Goal: Task Accomplishment & Management: Manage account settings

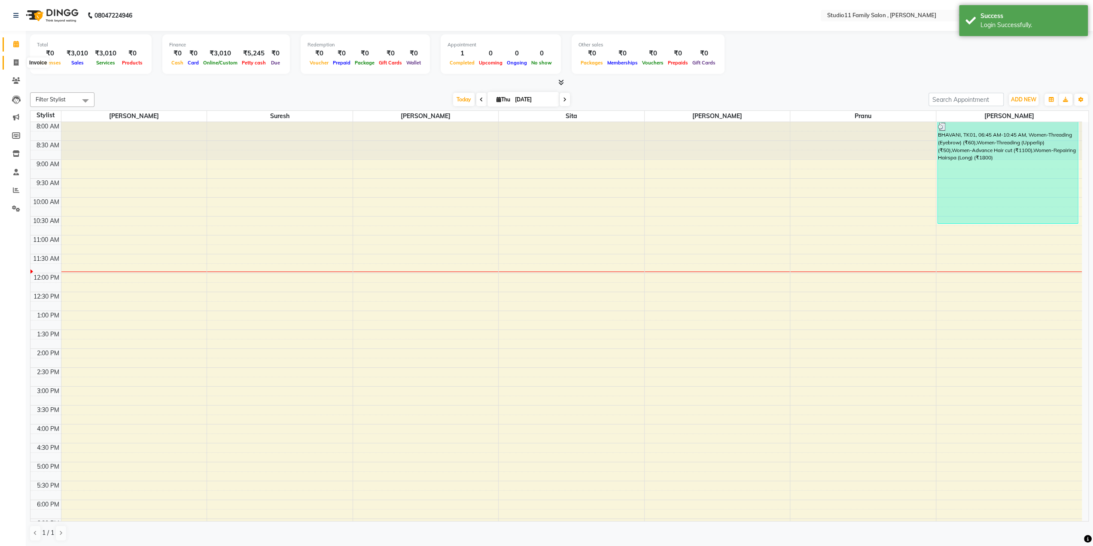
click at [18, 61] on icon at bounding box center [16, 62] width 5 height 6
select select "service"
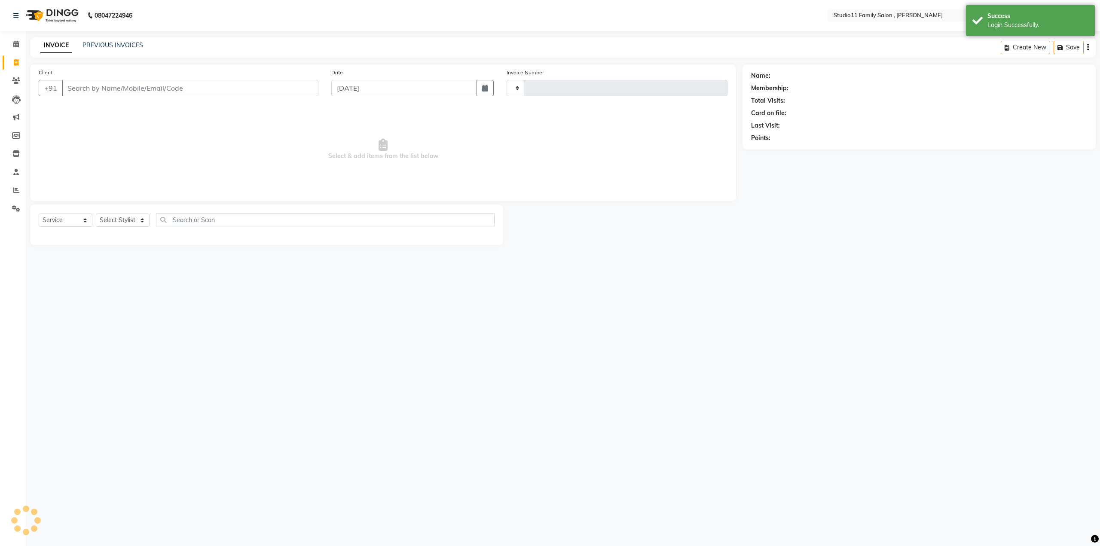
type input "1109"
select select "7303"
click at [109, 44] on link "PREVIOUS INVOICES" at bounding box center [112, 45] width 61 height 8
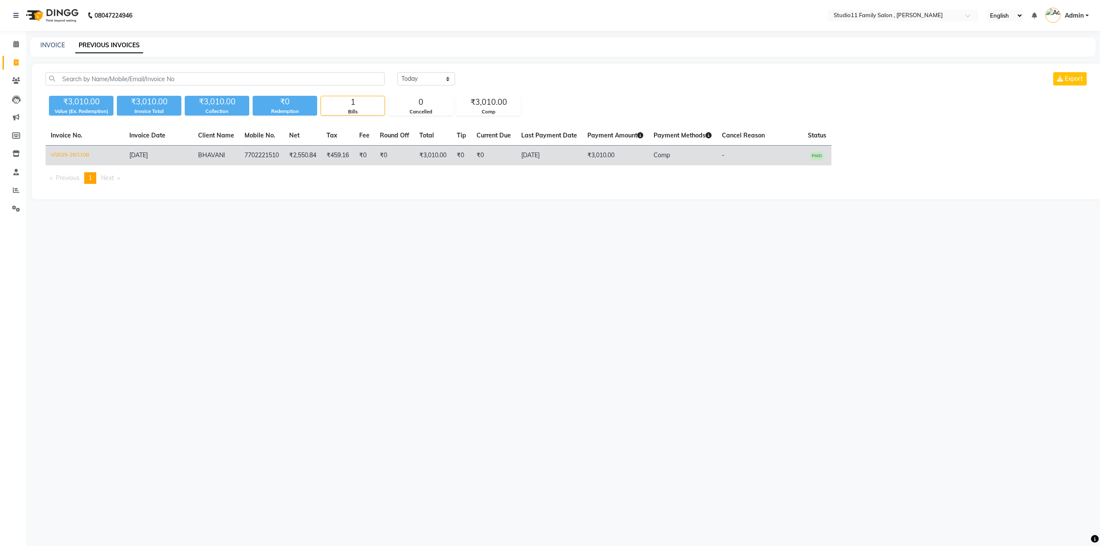
click at [66, 153] on td "V/2025-26/1108" at bounding box center [85, 156] width 79 height 20
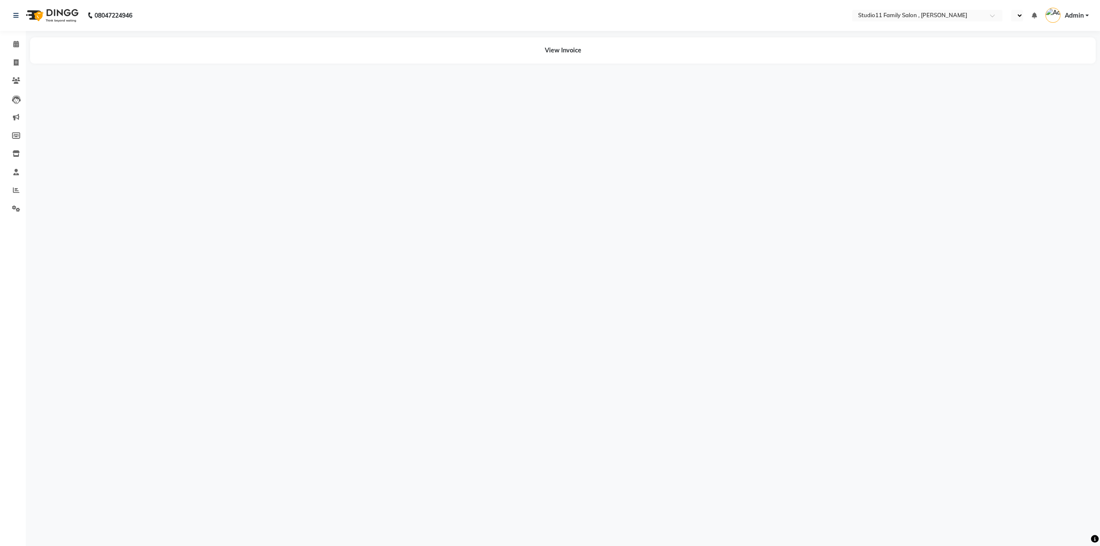
select select "en"
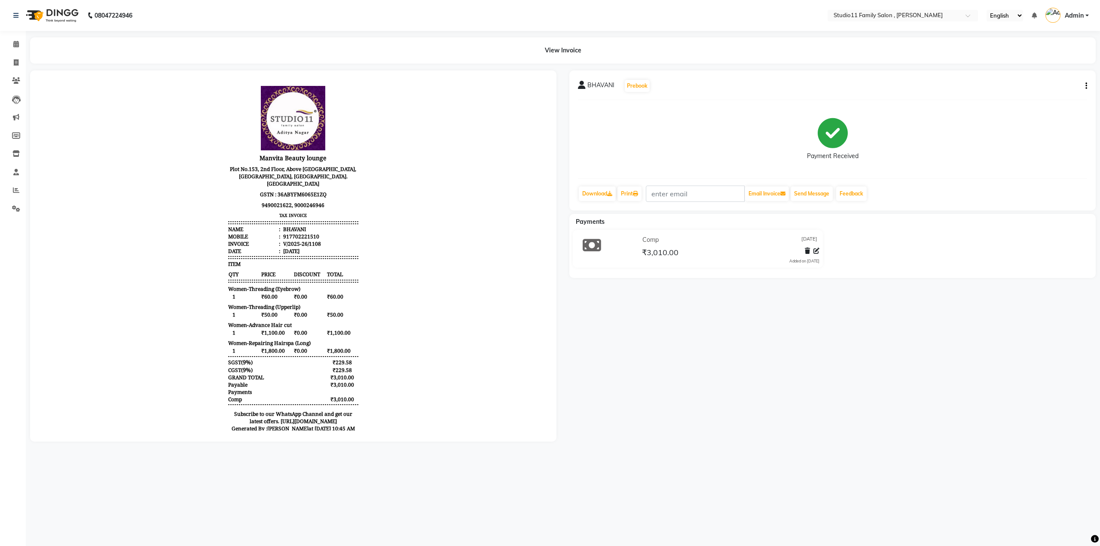
click at [1086, 86] on icon "button" at bounding box center [1086, 86] width 2 height 0
click at [998, 98] on div "Edit Invoice" at bounding box center [1028, 97] width 88 height 11
select select "service"
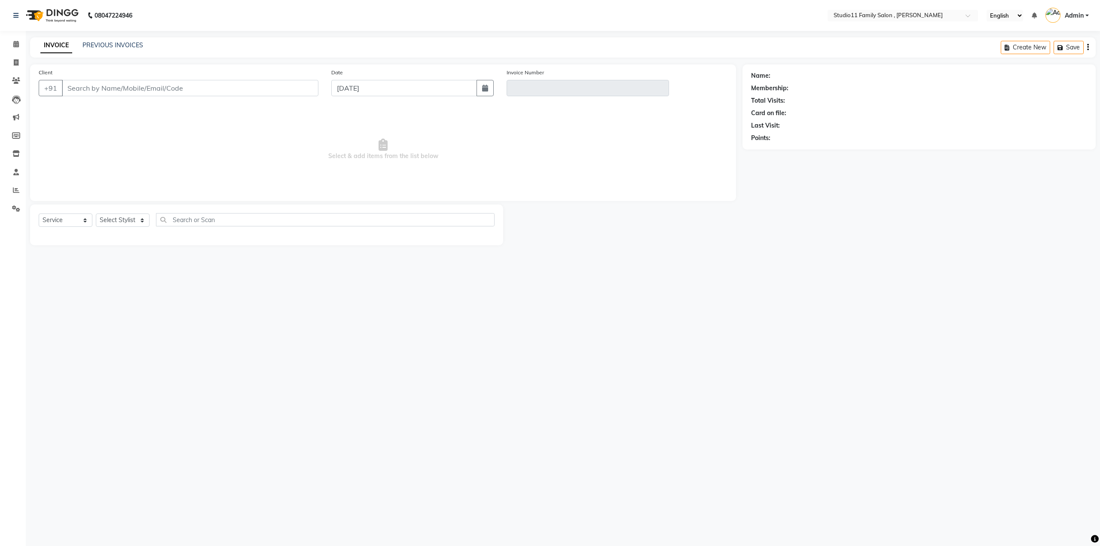
type input "7702221510"
type input "V/2025-26/1108"
select select "select"
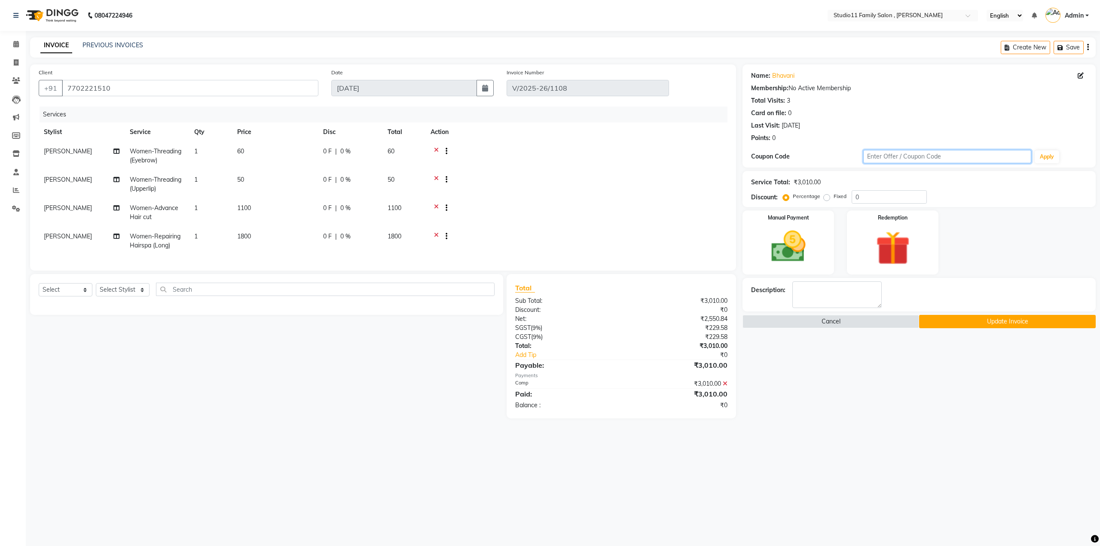
click at [901, 156] on input "text" at bounding box center [947, 156] width 168 height 13
type input "Happy2025"
click at [1043, 158] on button "Apply" at bounding box center [1046, 156] width 24 height 13
type input "30"
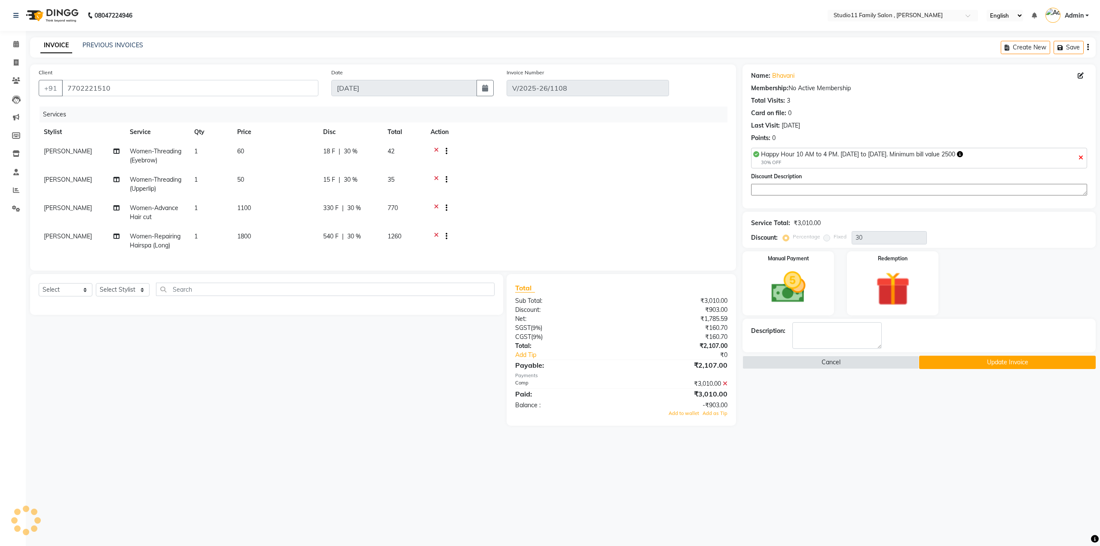
click at [725, 387] on icon at bounding box center [725, 384] width 5 height 6
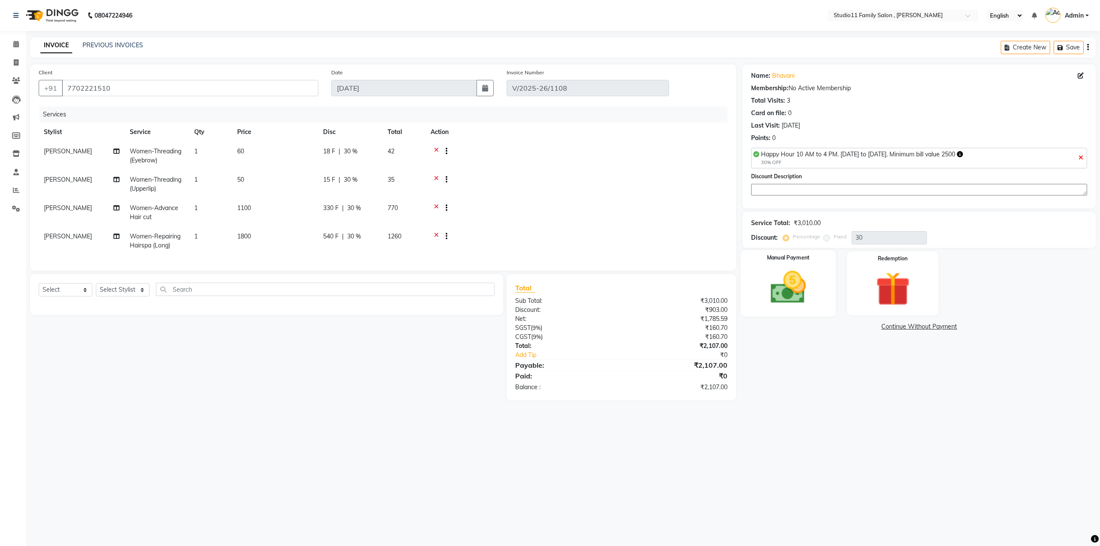
click at [787, 301] on img at bounding box center [788, 287] width 58 height 41
click at [872, 324] on span "Comp" at bounding box center [874, 327] width 18 height 10
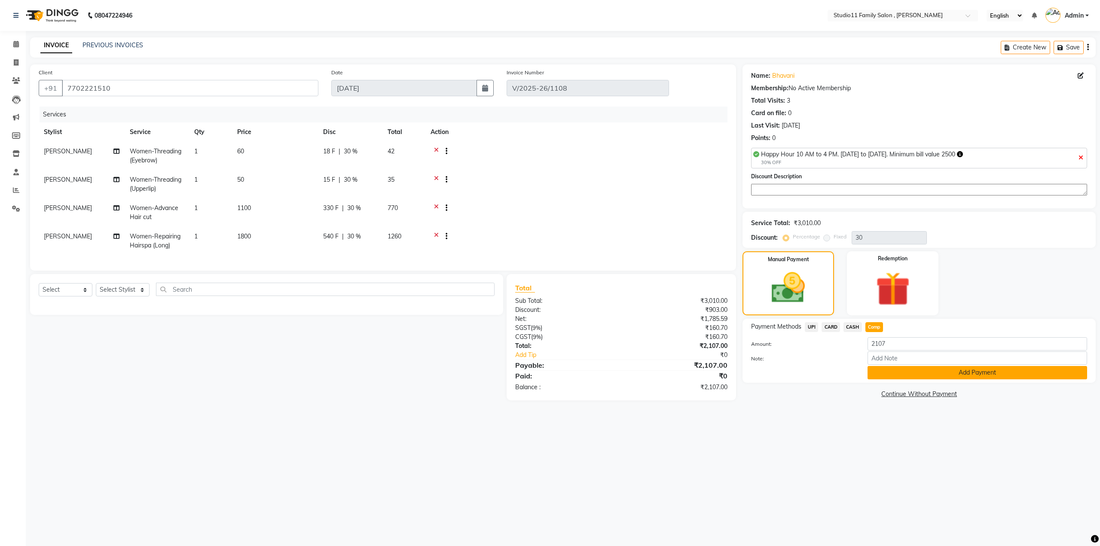
click at [939, 371] on button "Add Payment" at bounding box center [977, 372] width 220 height 13
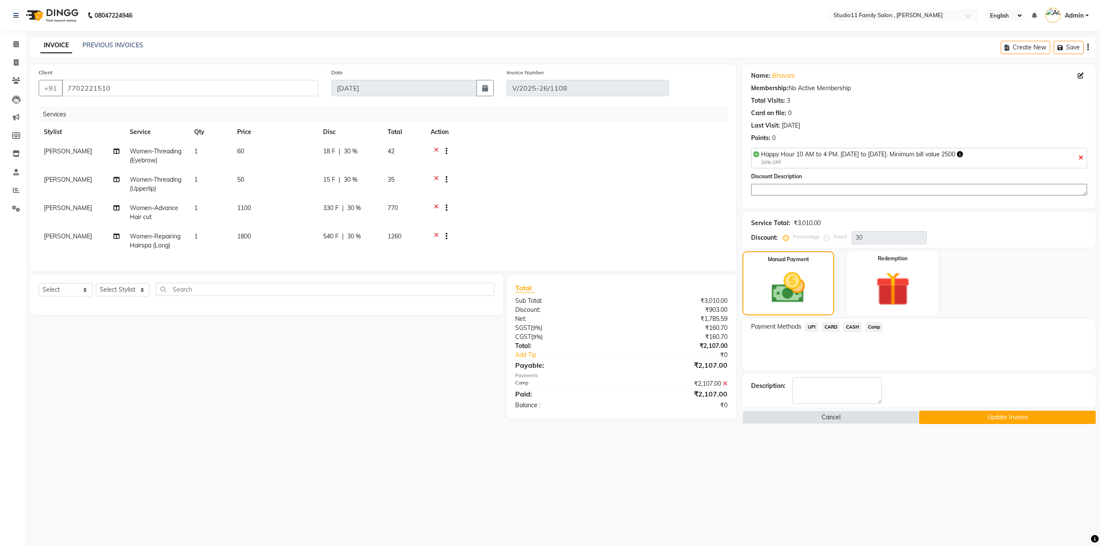
click at [985, 418] on button "Update Invoice" at bounding box center [1007, 417] width 177 height 13
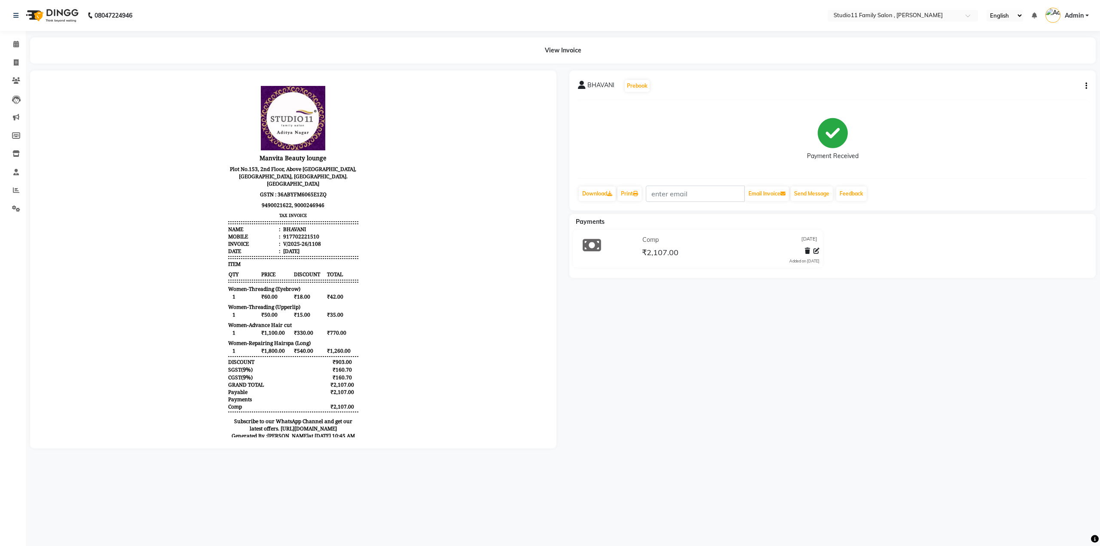
click at [1070, 15] on span "Admin" at bounding box center [1074, 15] width 19 height 9
click at [1063, 56] on link "Sign out" at bounding box center [1044, 61] width 79 height 13
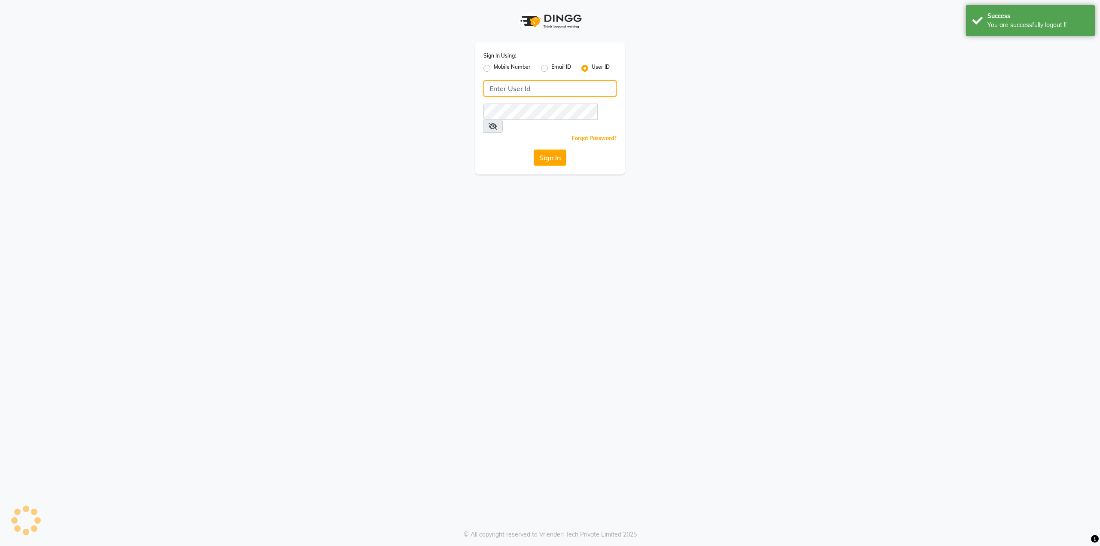
type input "9536798067"
click at [494, 70] on label "Mobile Number" at bounding box center [512, 68] width 37 height 10
click at [494, 69] on input "Mobile Number" at bounding box center [497, 66] width 6 height 6
radio input "true"
radio input "false"
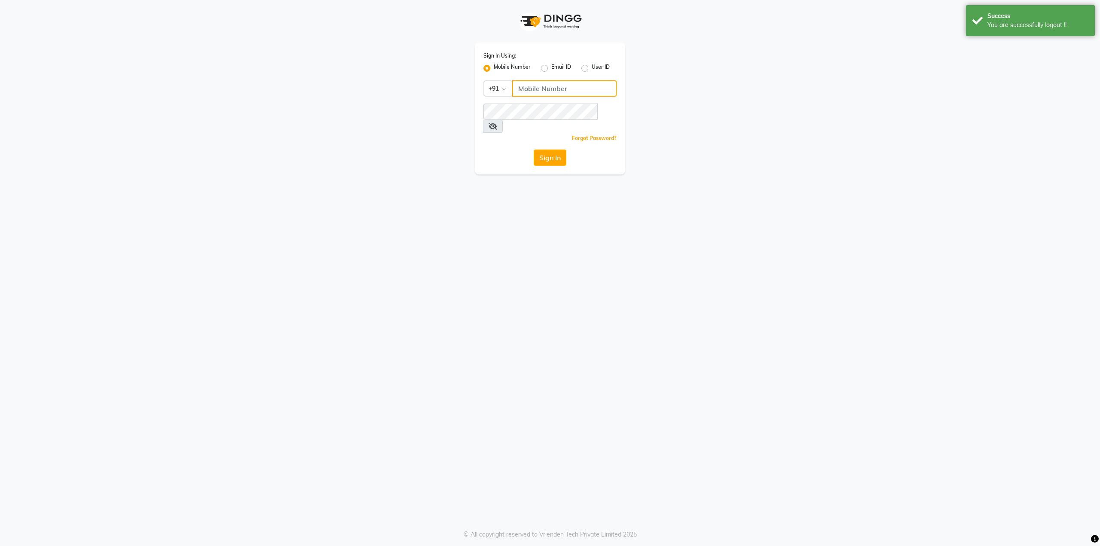
click at [565, 86] on input "Username" at bounding box center [564, 88] width 104 height 16
type input "8309762273"
click at [440, 151] on div "Sign In Using: Mobile Number Email ID User ID Country Code × +91 8309762273 Rem…" at bounding box center [550, 87] width 490 height 174
click at [544, 149] on button "Sign In" at bounding box center [550, 157] width 33 height 16
